Goal: Contribute content: Add original content to the website for others to see

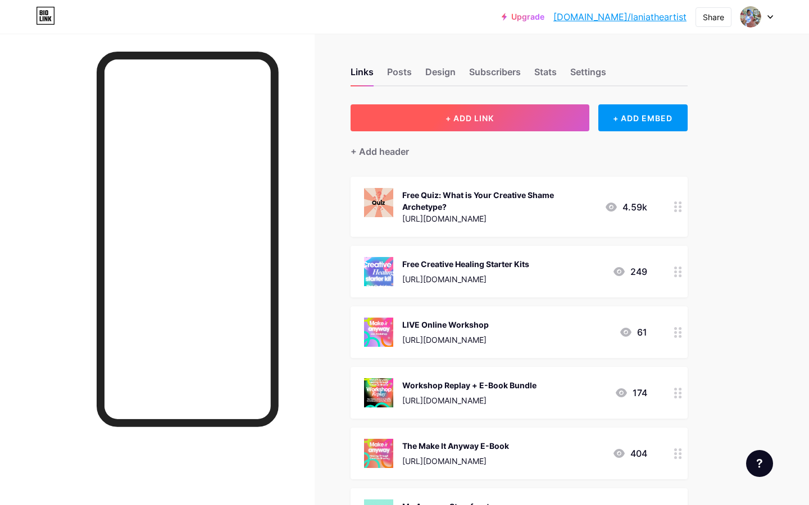
click at [516, 120] on button "+ ADD LINK" at bounding box center [469, 117] width 239 height 27
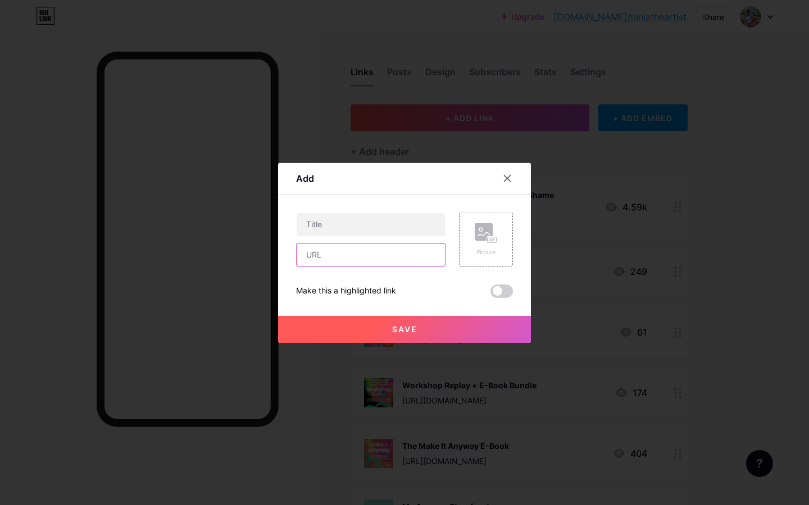
click at [351, 262] on input "text" at bounding box center [371, 255] width 148 height 22
paste input "[URL][DOMAIN_NAME][PERSON_NAME]"
type input "[URL][DOMAIN_NAME][PERSON_NAME]"
click at [359, 230] on input "text" at bounding box center [371, 224] width 148 height 22
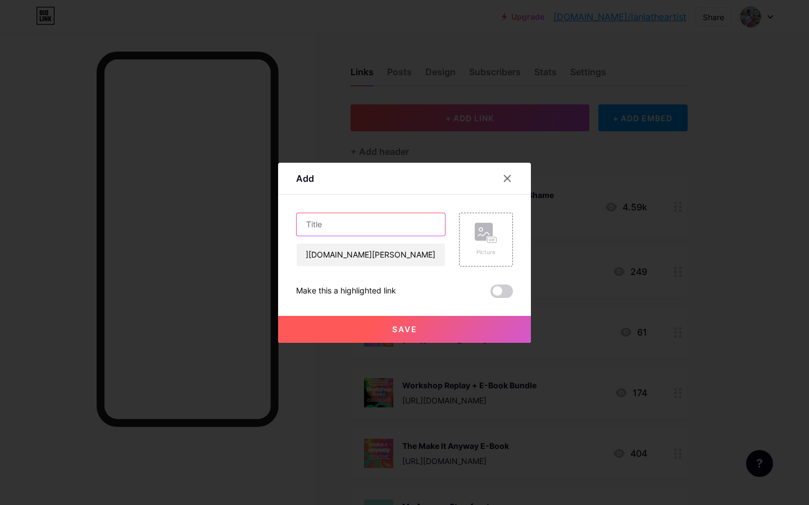
scroll to position [0, 0]
type input "TRAVEL WITH ME!"
click at [497, 245] on div "Picture" at bounding box center [486, 240] width 54 height 54
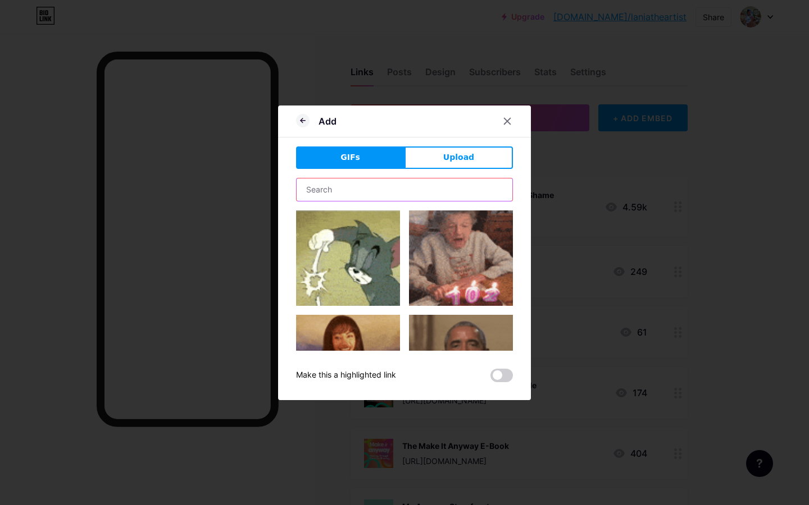
click at [439, 186] on input "text" at bounding box center [405, 190] width 216 height 22
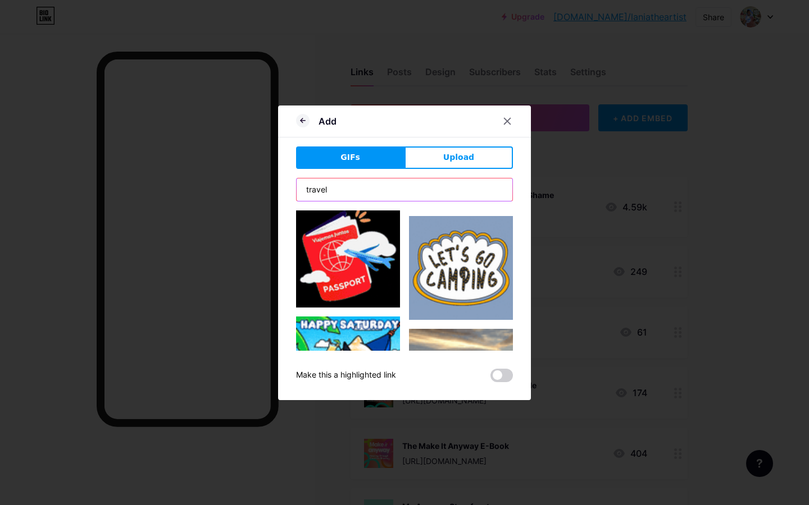
scroll to position [1547, 0]
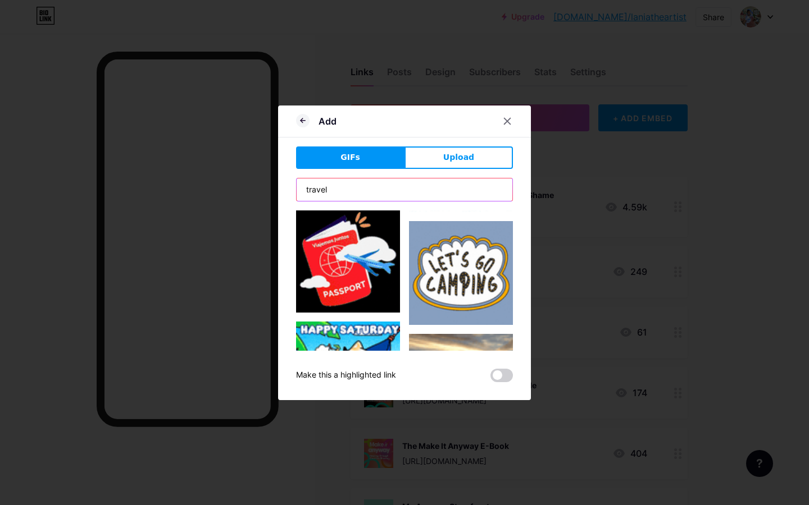
type input "travel"
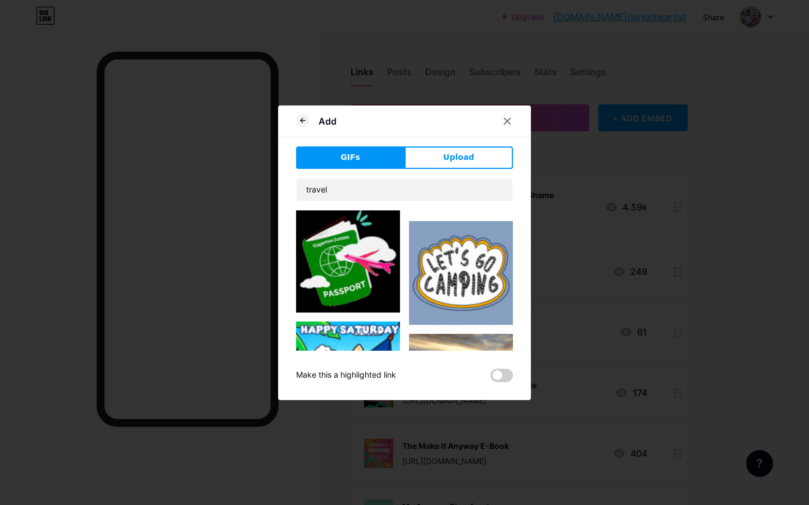
click at [359, 274] on img at bounding box center [348, 261] width 104 height 104
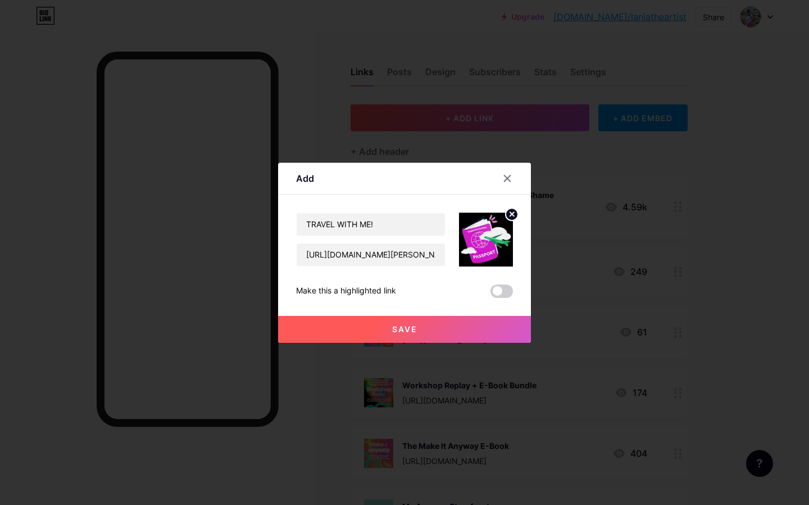
click at [499, 291] on span at bounding box center [501, 291] width 22 height 13
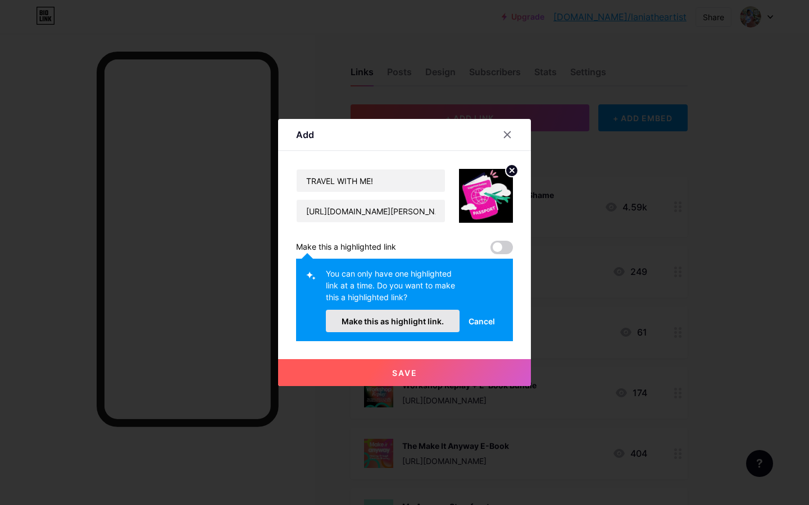
click at [393, 327] on button "Make this as highlight link." at bounding box center [393, 321] width 134 height 22
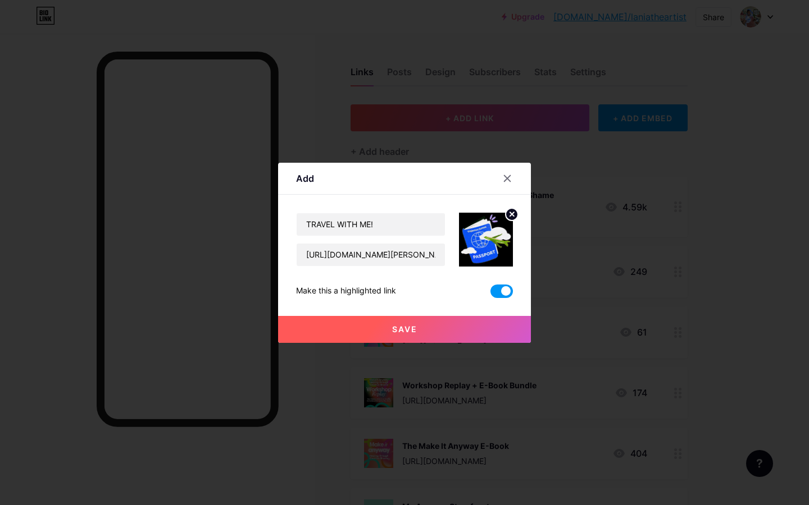
click at [390, 328] on button "Save" at bounding box center [404, 329] width 253 height 27
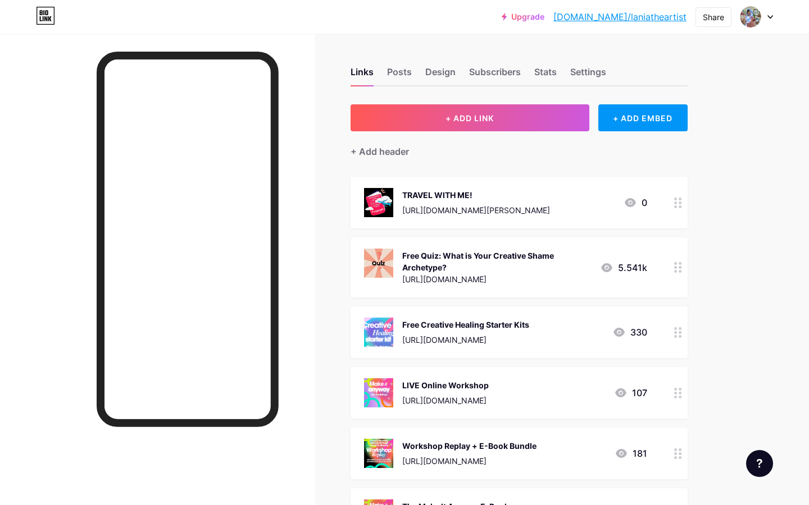
click at [473, 192] on div "TRAVEL WITH ME!" at bounding box center [476, 195] width 148 height 12
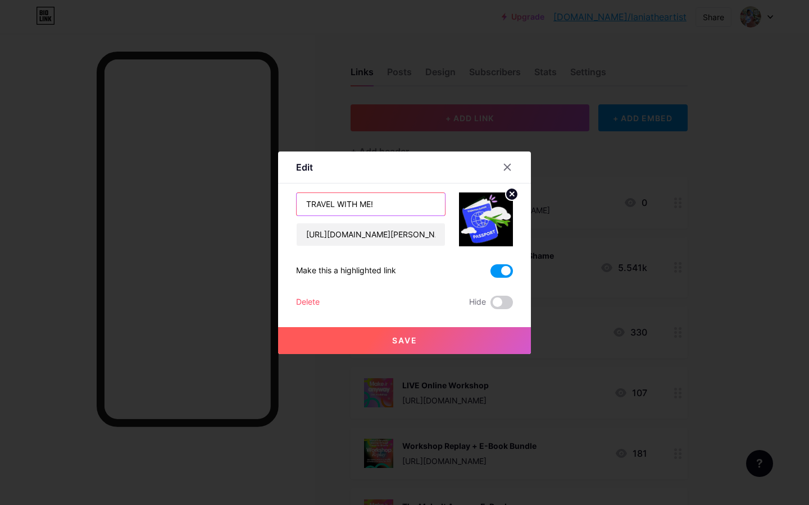
click at [398, 205] on input "TRAVEL WITH ME!" at bounding box center [371, 204] width 148 height 22
click at [423, 202] on input "TRAVEL WITH ME! Take the Survey💜✈️🌴" at bounding box center [371, 204] width 148 height 22
type input "TRAVEL WITH ME! Take the Survey✈️🌴"
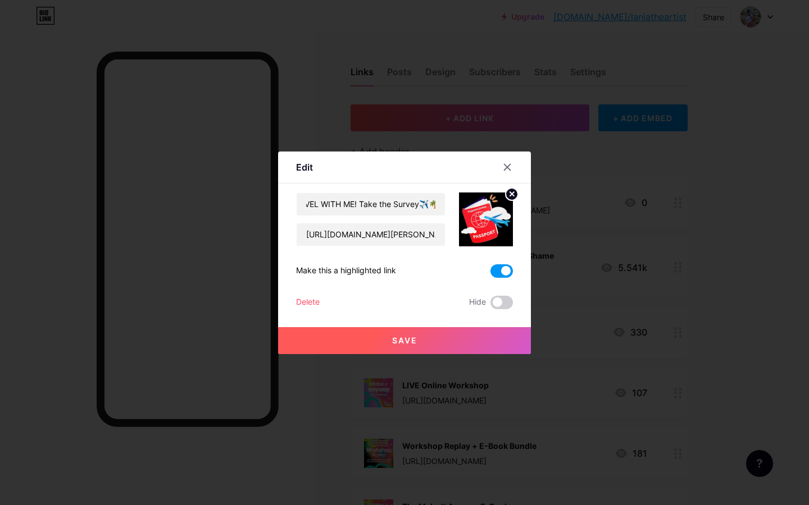
scroll to position [0, 0]
click at [414, 335] on button "Save" at bounding box center [404, 340] width 253 height 27
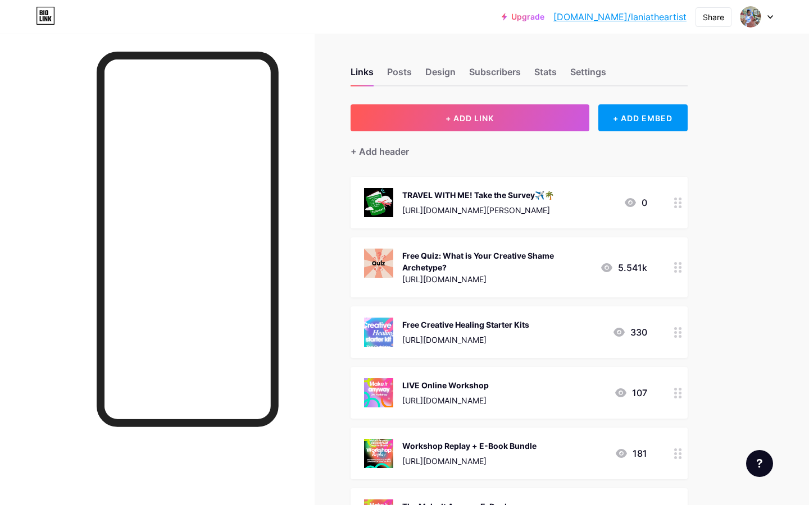
click at [440, 206] on div "[URL][DOMAIN_NAME][PERSON_NAME]" at bounding box center [478, 210] width 152 height 12
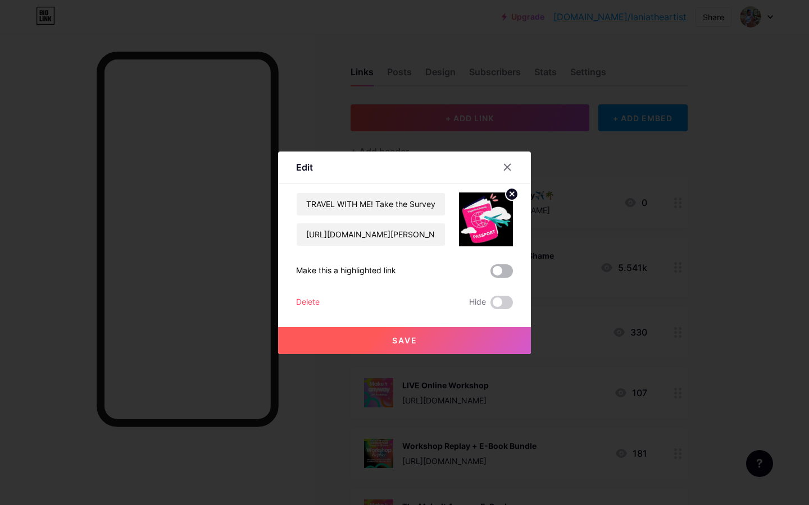
click at [498, 272] on span at bounding box center [501, 271] width 22 height 13
click at [490, 274] on input "checkbox" at bounding box center [490, 274] width 0 height 0
click at [448, 340] on button "Save" at bounding box center [404, 340] width 253 height 27
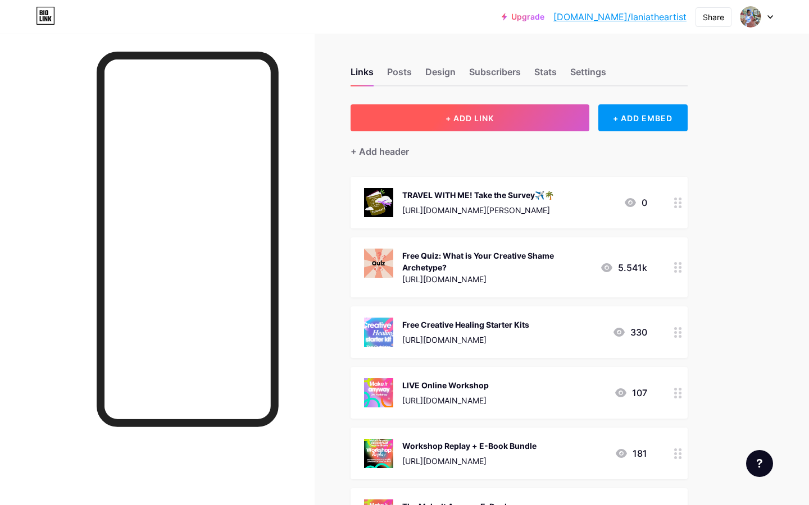
click at [546, 111] on button "+ ADD LINK" at bounding box center [469, 117] width 239 height 27
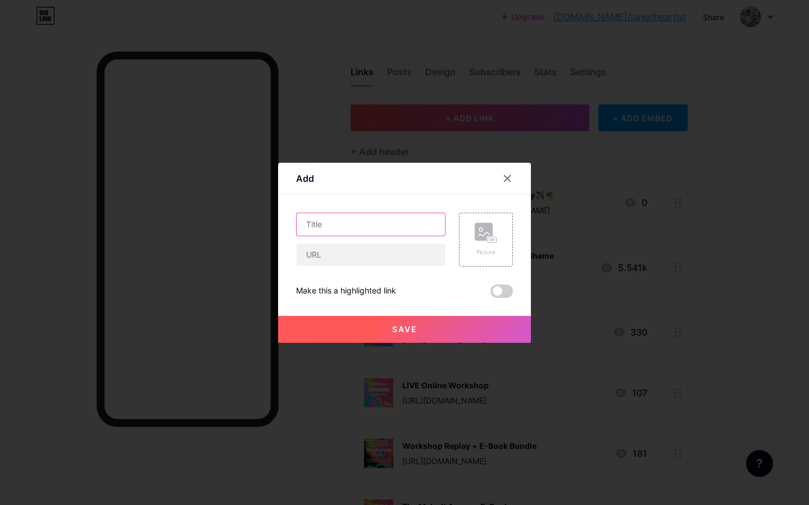
click at [370, 216] on input "text" at bounding box center [371, 224] width 148 height 22
type input "T"
type input "Travel with me! Sign Up for Email Updates!"
click at [473, 240] on div "Picture" at bounding box center [486, 240] width 54 height 54
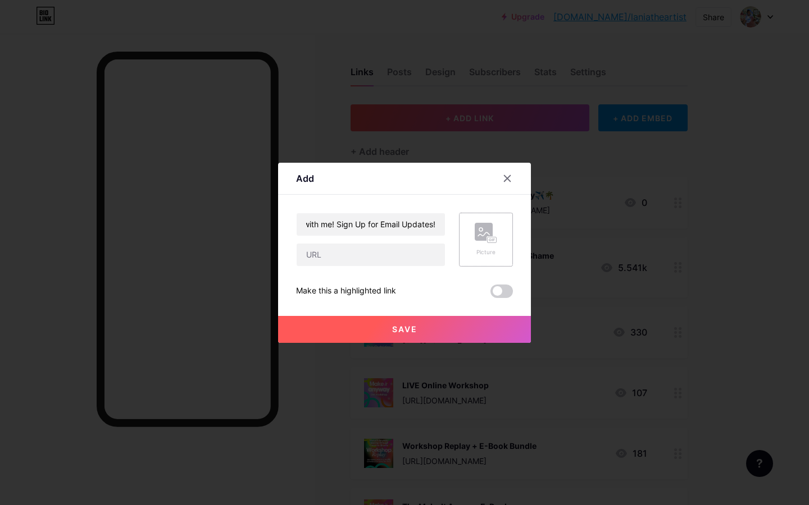
scroll to position [0, 0]
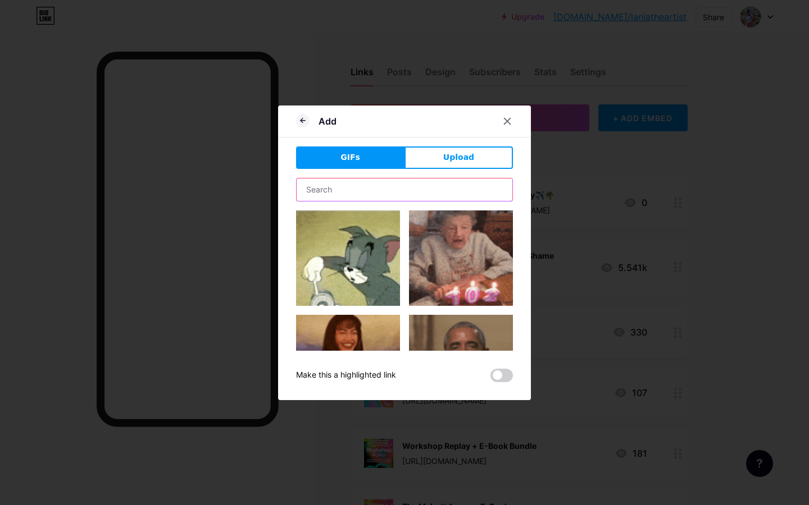
click at [394, 189] on input "text" at bounding box center [405, 190] width 216 height 22
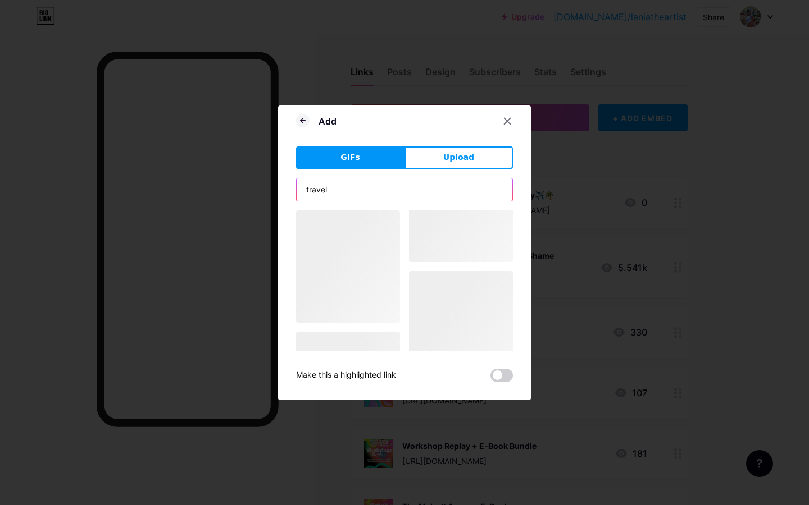
type input "travel"
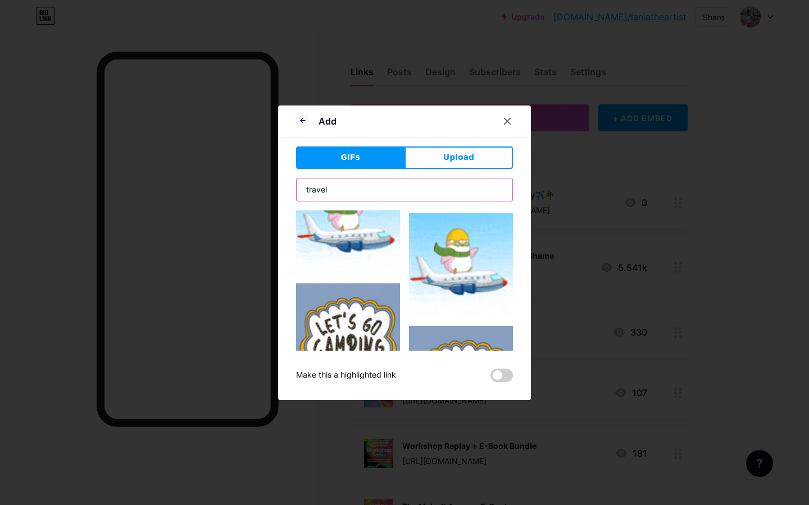
scroll to position [1972, 0]
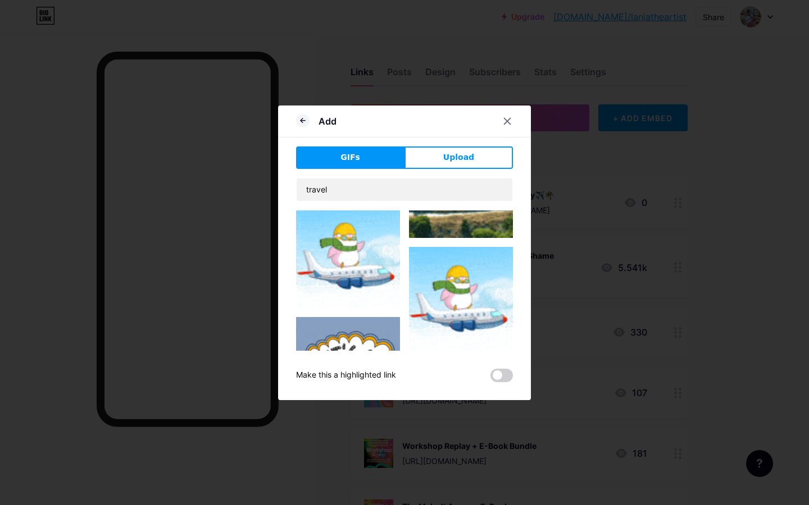
click at [443, 294] on img at bounding box center [461, 299] width 104 height 104
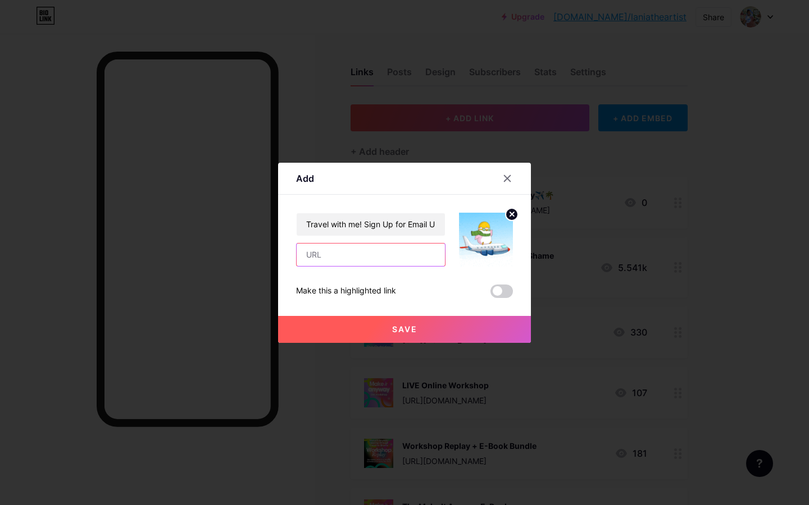
click at [389, 250] on input "text" at bounding box center [371, 255] width 148 height 22
paste input "[URL][DOMAIN_NAME][PERSON_NAME]"
type input "[URL][DOMAIN_NAME][PERSON_NAME]"
click at [392, 334] on button "Save" at bounding box center [404, 329] width 253 height 27
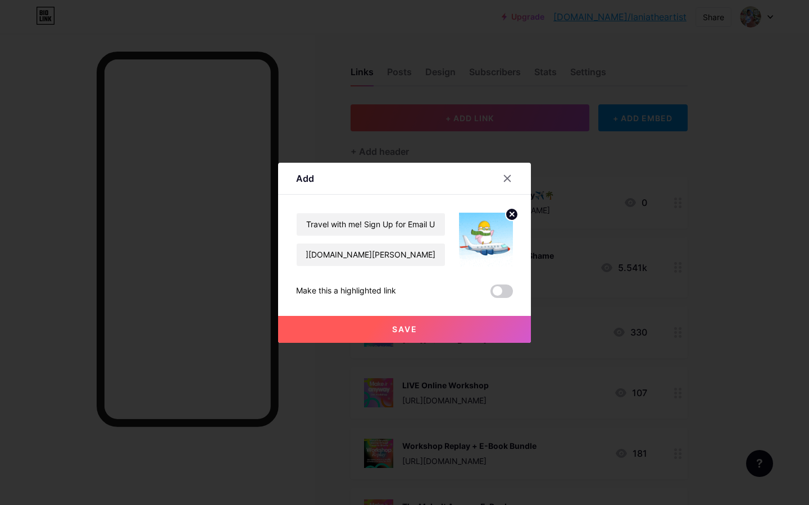
scroll to position [0, 0]
